Goal: Entertainment & Leisure: Consume media (video, audio)

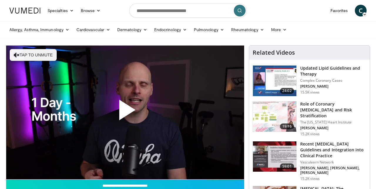
click at [125, 112] on span "Video Player" at bounding box center [125, 112] width 0 height 0
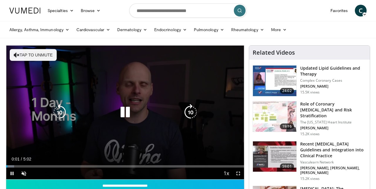
click at [18, 53] on icon "Video Player" at bounding box center [17, 55] width 6 height 6
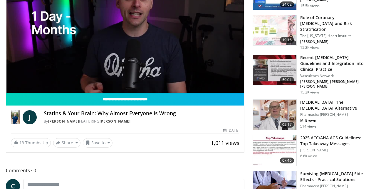
scroll to position [85, 0]
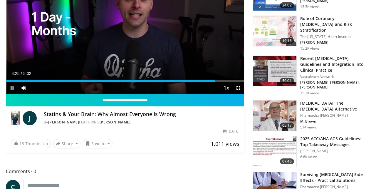
click at [12, 87] on span "Video Player" at bounding box center [12, 88] width 12 height 12
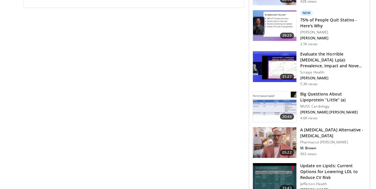
scroll to position [283, 0]
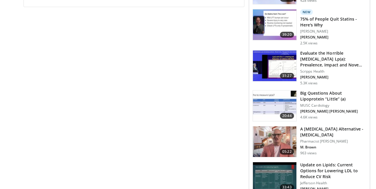
click at [283, 100] on img at bounding box center [274, 105] width 43 height 31
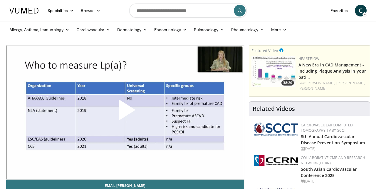
click at [125, 112] on span "Video Player" at bounding box center [125, 112] width 0 height 0
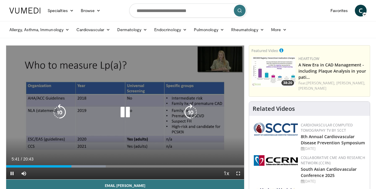
click at [123, 112] on icon "Video Player" at bounding box center [125, 112] width 16 height 16
